Goal: Information Seeking & Learning: Learn about a topic

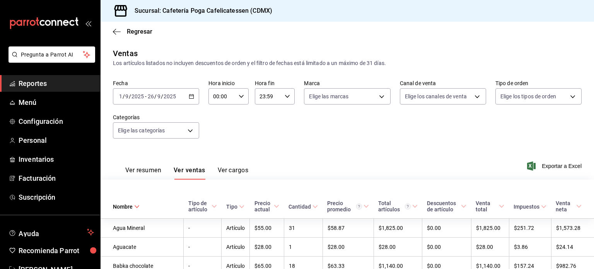
scroll to position [533, 0]
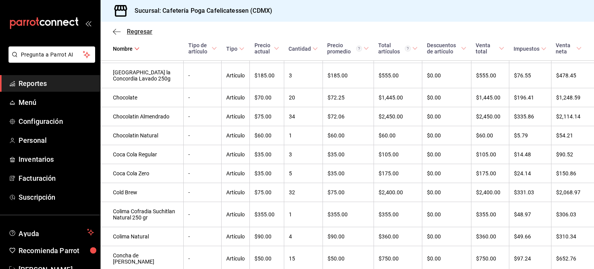
click at [135, 30] on span "Regresar" at bounding box center [140, 31] width 26 height 7
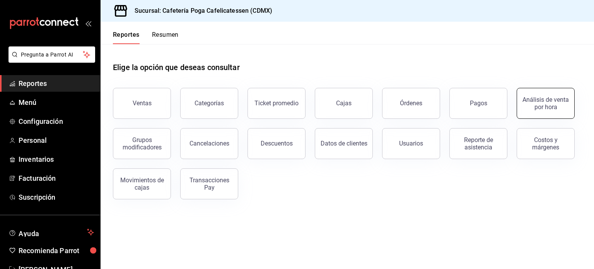
click at [534, 104] on div "Análisis de venta por hora" at bounding box center [545, 103] width 48 height 15
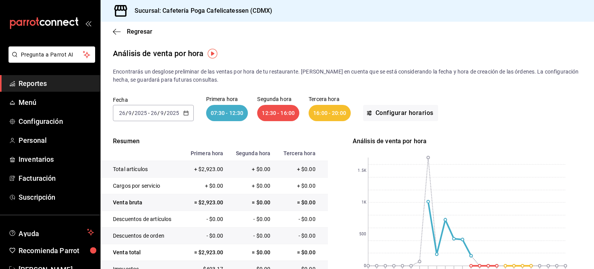
click at [182, 112] on div "[DATE] [DATE] - [DATE] [DATE]" at bounding box center [153, 113] width 81 height 16
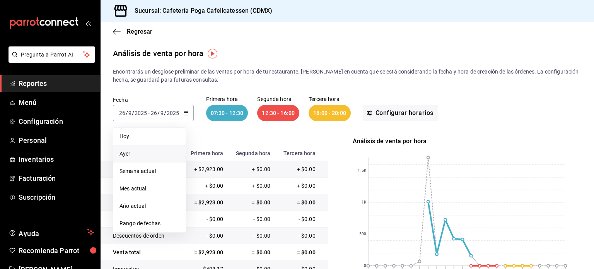
click at [142, 152] on span "Ayer" at bounding box center [149, 154] width 60 height 8
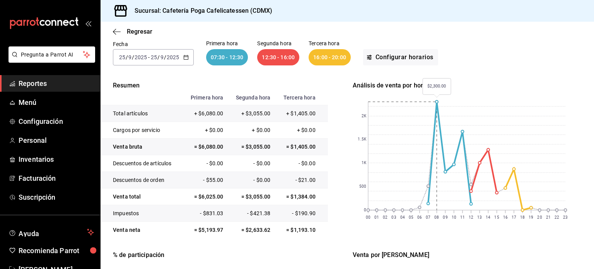
scroll to position [56, 0]
click at [190, 56] on div "[DATE] [DATE] - [DATE] [DATE]" at bounding box center [153, 57] width 81 height 16
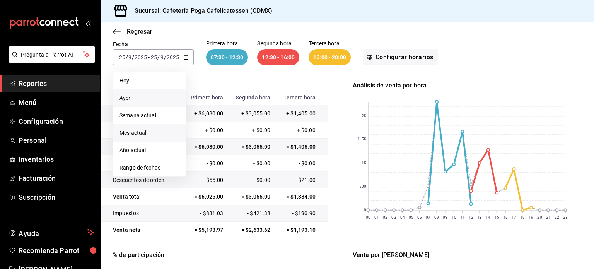
click at [151, 137] on li "Mes actual" at bounding box center [149, 132] width 72 height 17
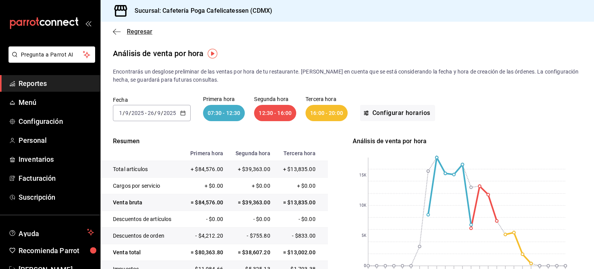
click at [133, 32] on span "Regresar" at bounding box center [140, 31] width 26 height 7
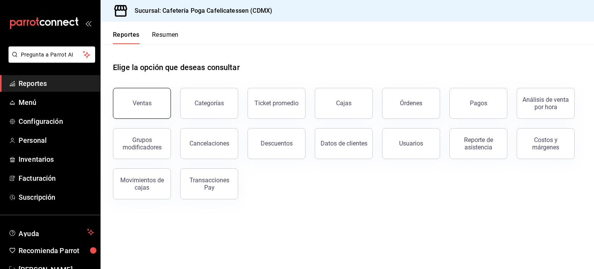
click at [139, 111] on button "Ventas" at bounding box center [142, 103] width 58 height 31
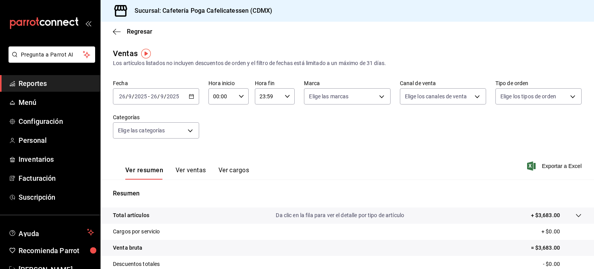
click at [191, 170] on button "Ver ventas" at bounding box center [190, 172] width 31 height 13
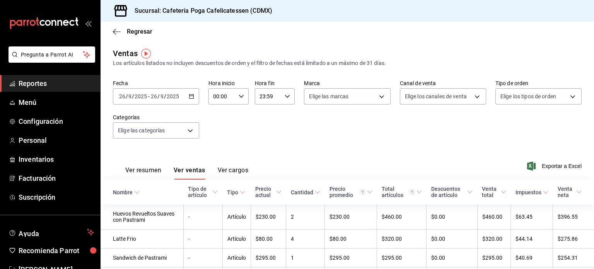
click at [193, 97] on icon "button" at bounding box center [191, 96] width 5 height 5
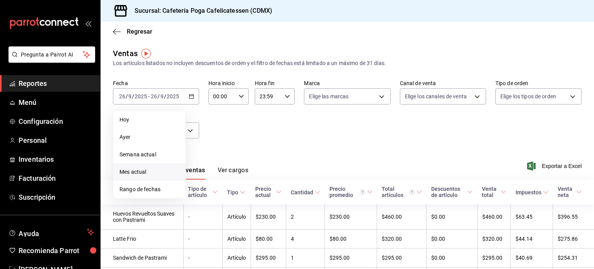
click at [145, 176] on li "Mes actual" at bounding box center [149, 171] width 72 height 17
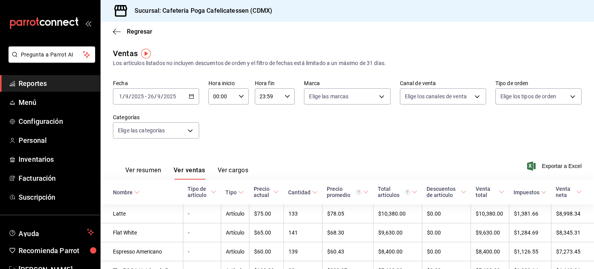
click at [138, 191] on \(Stroke\) at bounding box center [137, 192] width 5 height 3
click at [135, 187] on th "Nombre" at bounding box center [141, 191] width 83 height 25
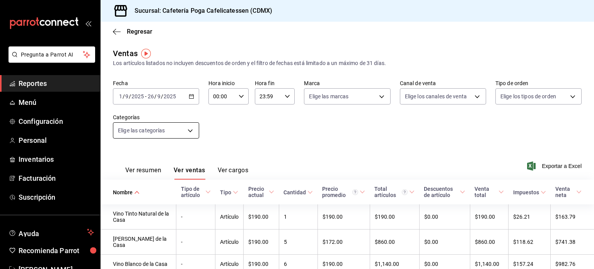
click at [183, 129] on body "Pregunta a Parrot AI Reportes Menú Configuración Personal Inventarios Facturaci…" at bounding box center [297, 134] width 594 height 269
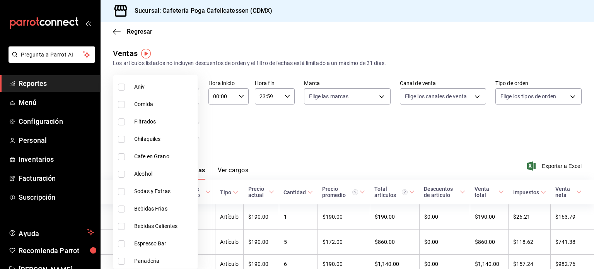
scroll to position [59, 0]
click at [124, 125] on li "Filtrados" at bounding box center [155, 121] width 84 height 17
type input "90c4a35c-cf9e-4c3f-a7db-b9996f6aa105"
checkbox input "true"
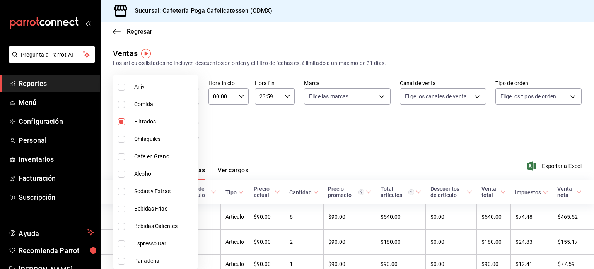
click at [228, 140] on div at bounding box center [297, 134] width 594 height 269
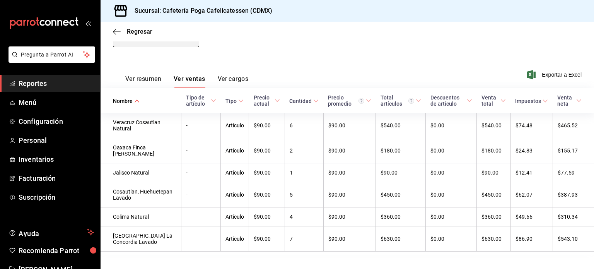
scroll to position [111, 0]
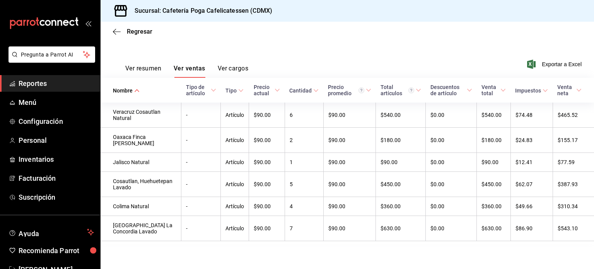
click at [48, 83] on span "Reportes" at bounding box center [56, 83] width 75 height 10
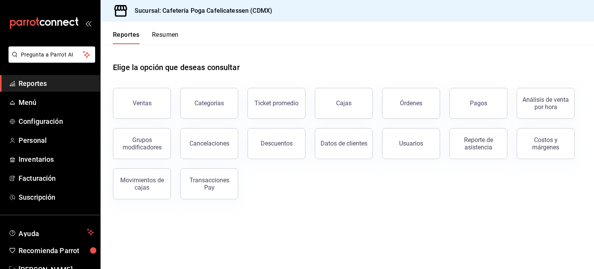
click at [172, 38] on button "Resumen" at bounding box center [165, 37] width 27 height 13
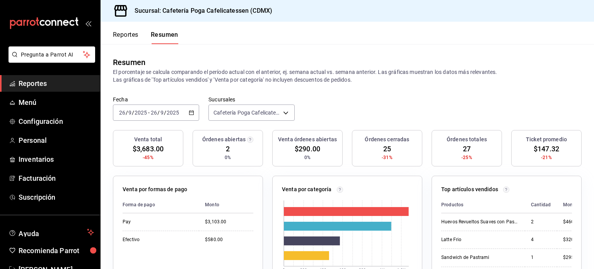
click at [179, 115] on input "2025" at bounding box center [172, 112] width 13 height 6
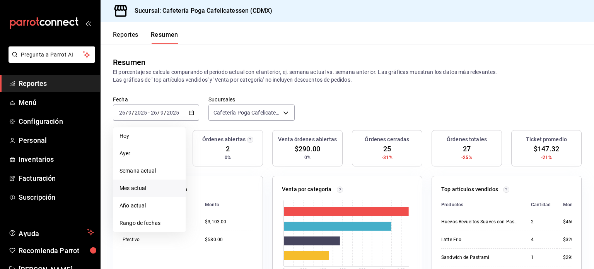
click at [143, 187] on span "Mes actual" at bounding box center [149, 188] width 60 height 8
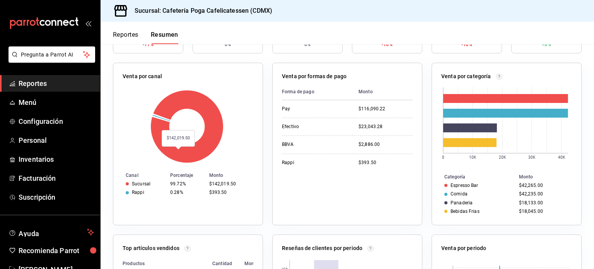
scroll to position [116, 0]
